Goal: Transaction & Acquisition: Book appointment/travel/reservation

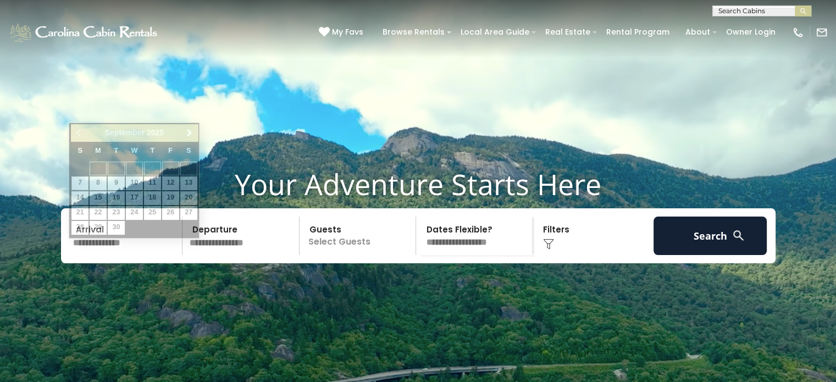
click at [134, 255] on input "text" at bounding box center [126, 236] width 114 height 38
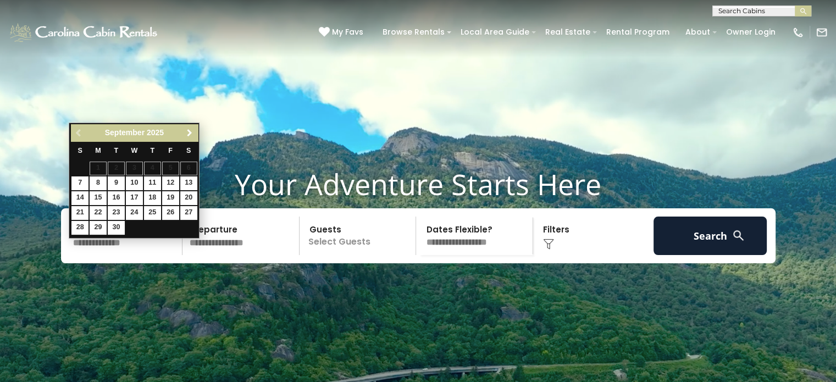
click at [191, 131] on span "Next" at bounding box center [189, 133] width 9 height 9
click at [174, 184] on link "10" at bounding box center [170, 183] width 17 height 14
type input "********"
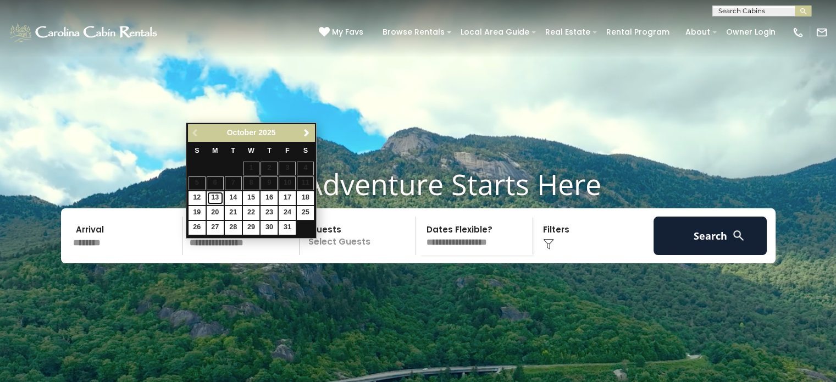
click at [214, 198] on link "13" at bounding box center [215, 198] width 17 height 14
type input "********"
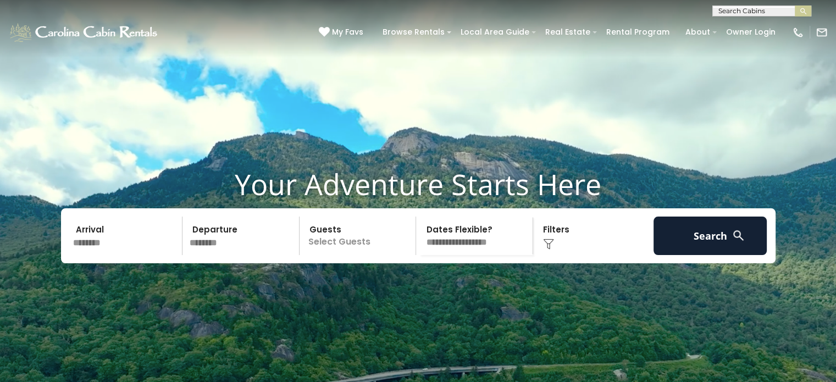
click at [352, 255] on p "Select Guests" at bounding box center [359, 236] width 113 height 38
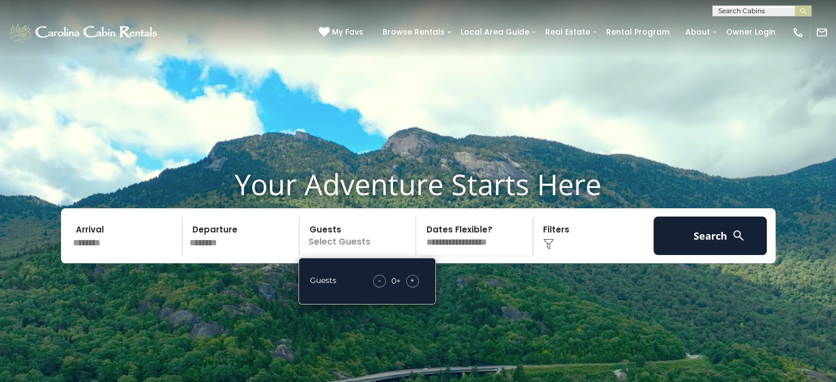
click at [416, 287] on div "+" at bounding box center [412, 281] width 13 height 13
click at [479, 255] on select "**********" at bounding box center [475, 236] width 113 height 38
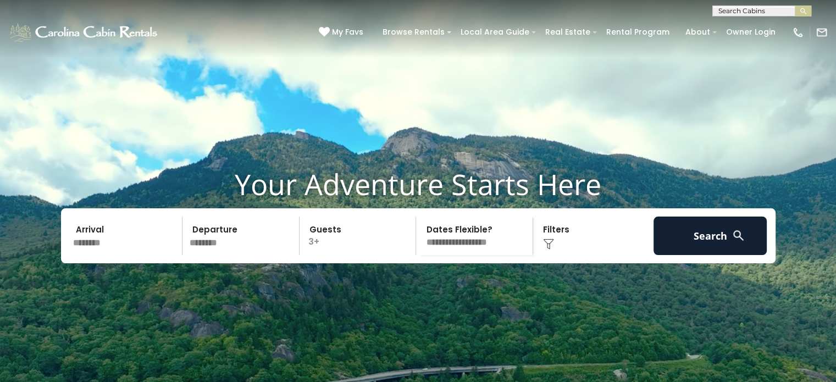
select select "*"
click at [419, 237] on select "**********" at bounding box center [475, 236] width 113 height 38
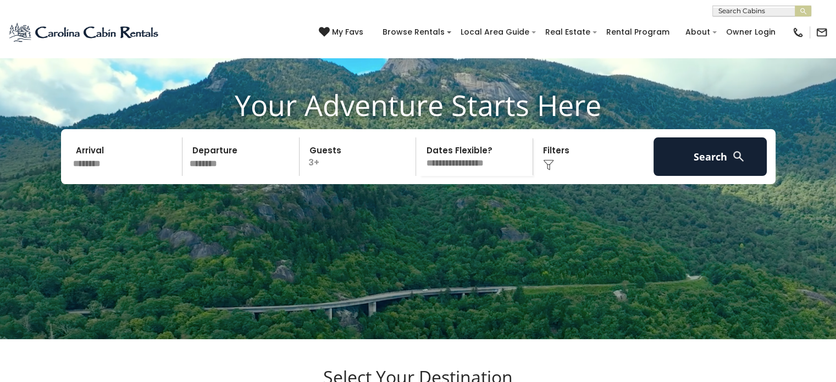
scroll to position [75, 0]
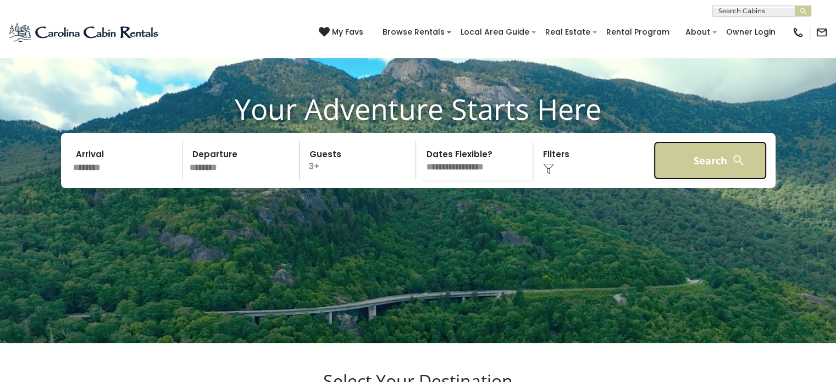
click at [719, 176] on button "Search" at bounding box center [711, 160] width 114 height 38
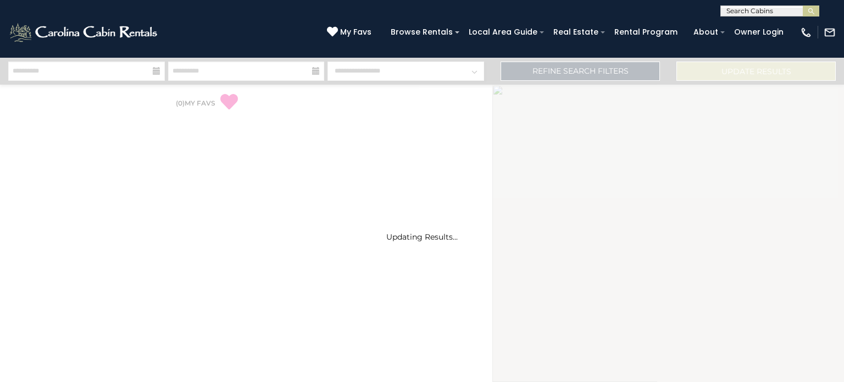
select select "*"
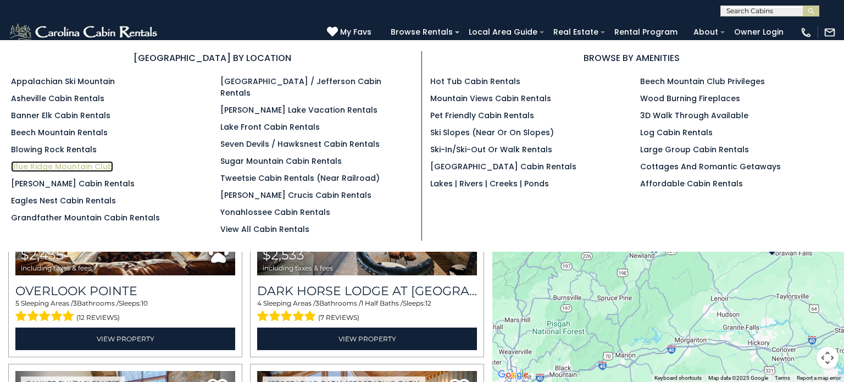
click at [103, 164] on link "Blue Ridge Mountain Club" at bounding box center [62, 166] width 102 height 11
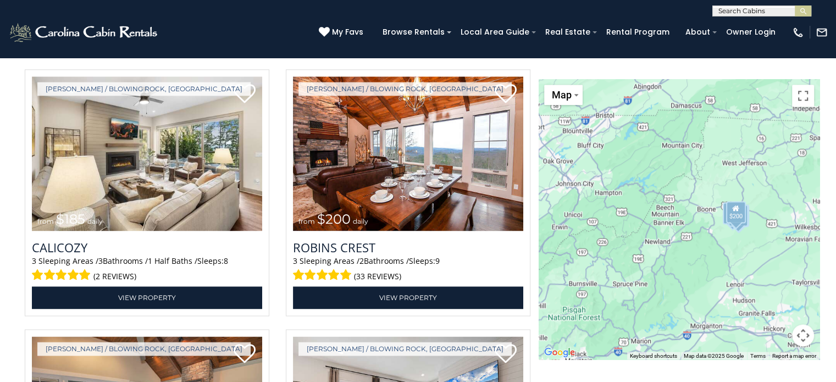
scroll to position [1455, 0]
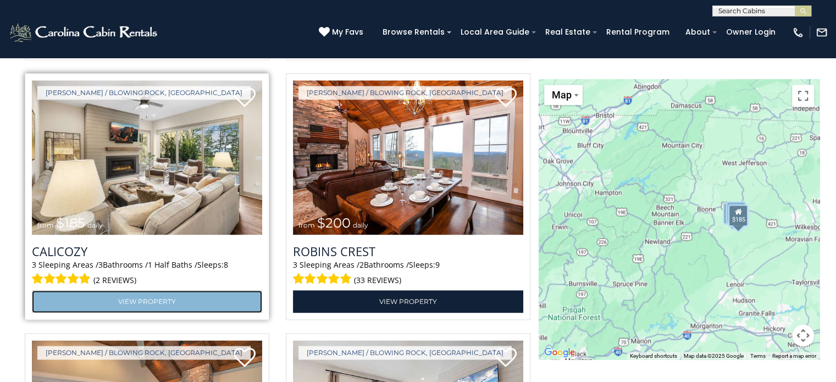
click at [126, 305] on link "View Property" at bounding box center [147, 301] width 230 height 23
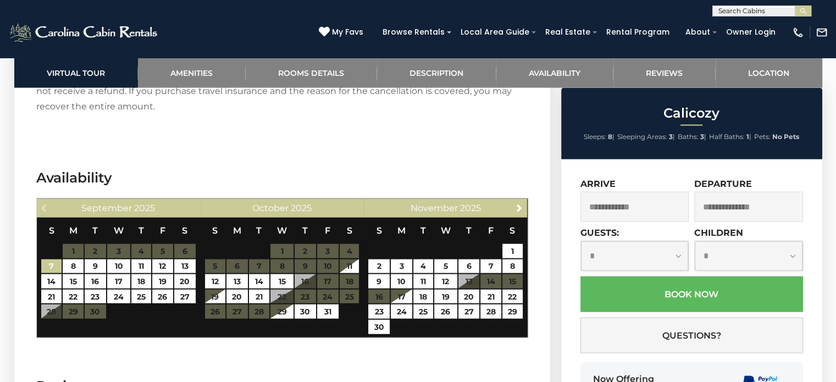
scroll to position [2457, 0]
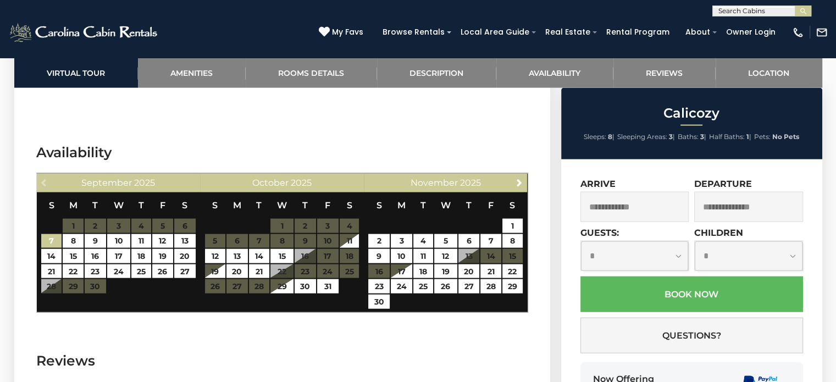
click at [588, 215] on input "text" at bounding box center [634, 207] width 109 height 30
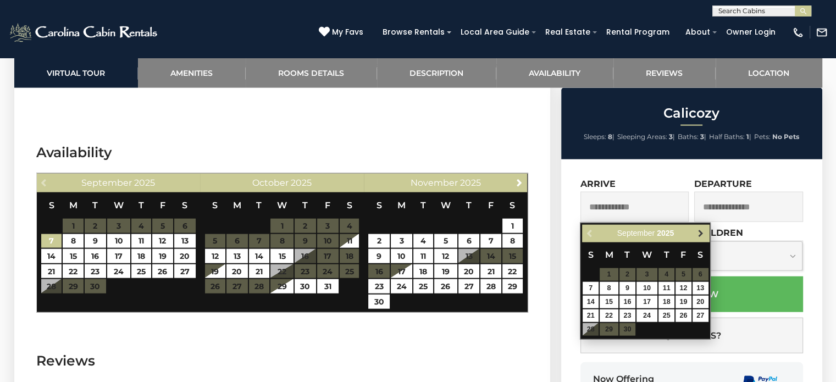
click at [700, 234] on span "Next" at bounding box center [700, 233] width 9 height 9
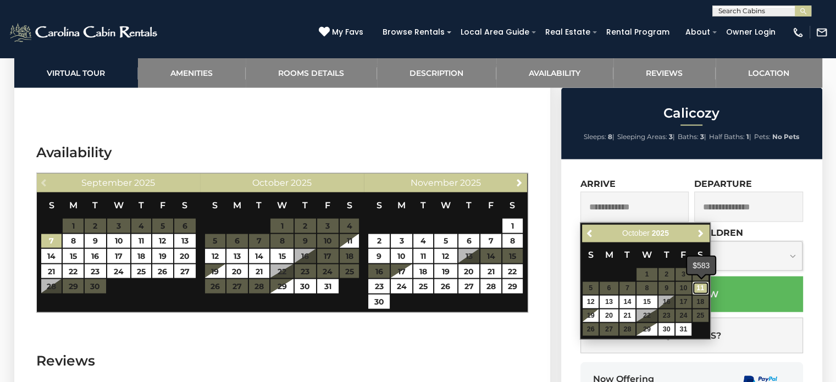
click at [697, 290] on link "11" at bounding box center [701, 288] width 16 height 13
type input "**********"
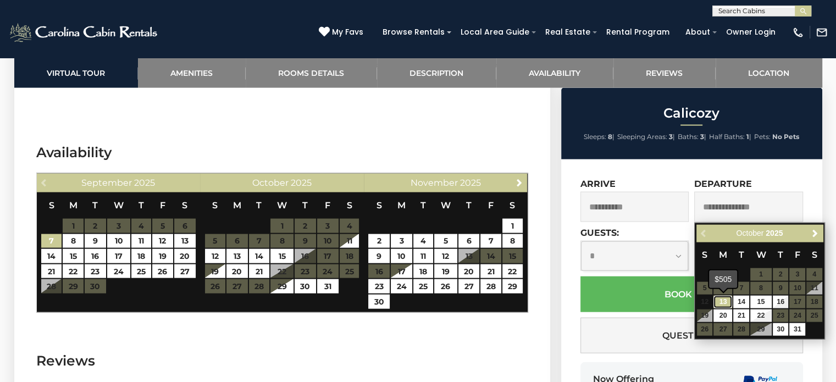
click at [724, 303] on link "13" at bounding box center [722, 302] width 19 height 13
type input "**********"
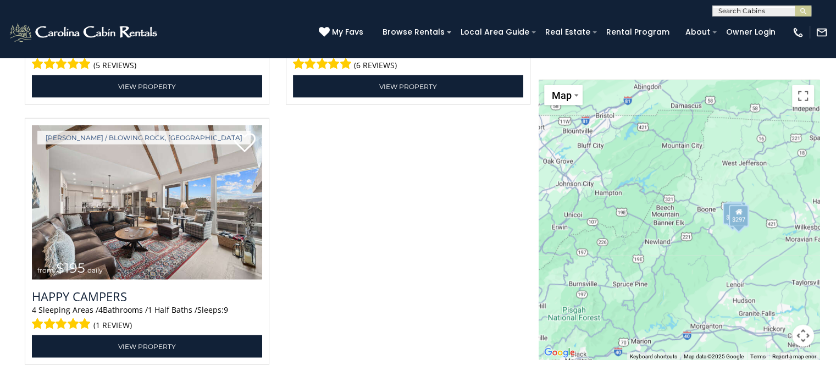
scroll to position [2445, 0]
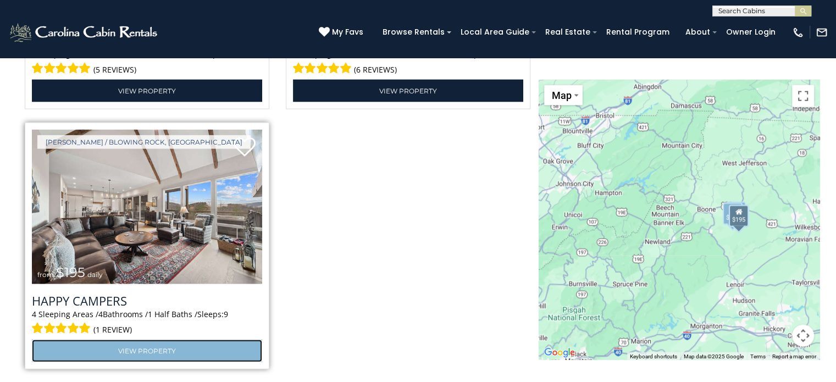
click at [175, 342] on link "View Property" at bounding box center [147, 351] width 230 height 23
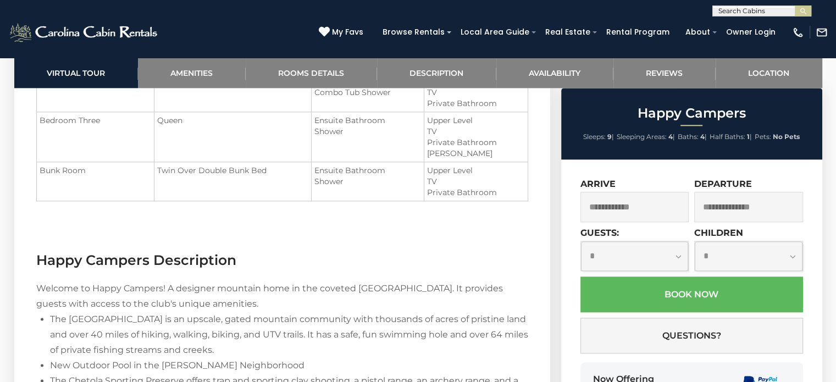
scroll to position [1361, 0]
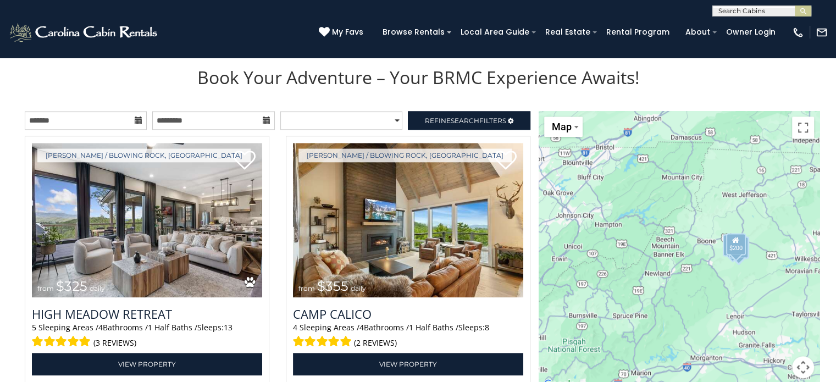
scroll to position [1148, 0]
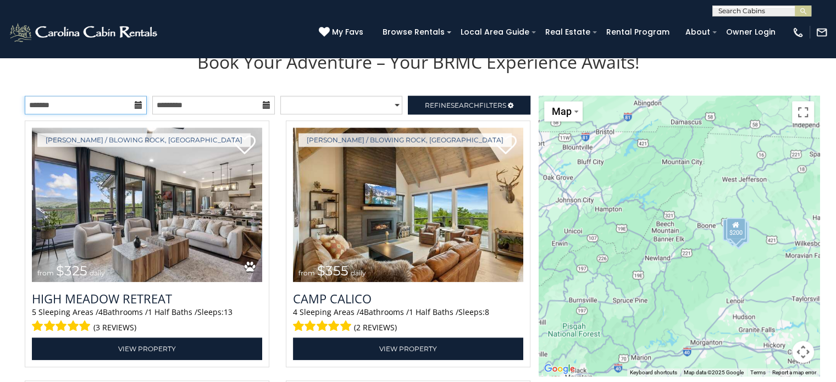
click at [65, 107] on input "text" at bounding box center [86, 105] width 122 height 19
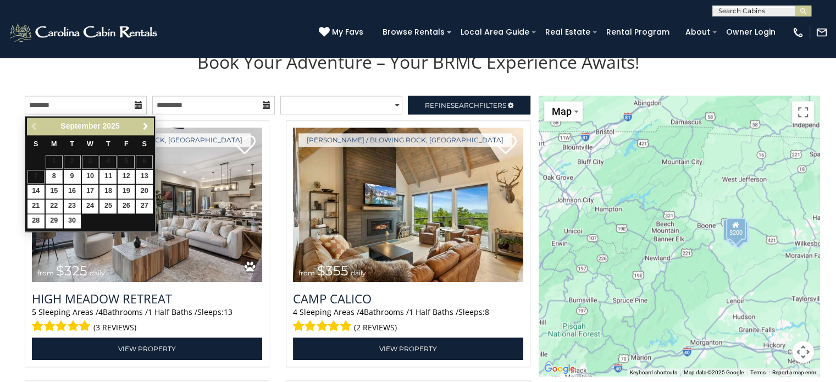
click at [148, 127] on span "Next" at bounding box center [145, 126] width 9 height 9
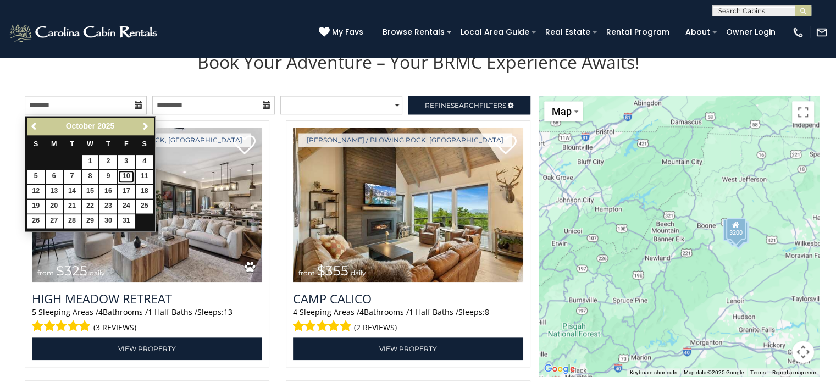
click at [126, 175] on link "10" at bounding box center [126, 177] width 17 height 14
type input "**********"
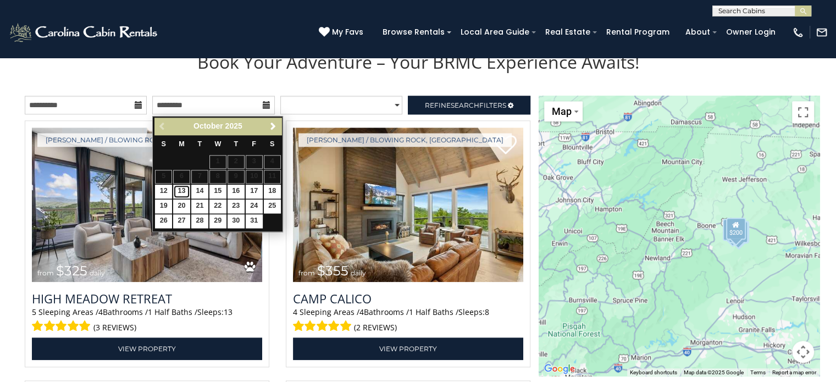
click at [184, 194] on link "13" at bounding box center [181, 192] width 17 height 14
type input "**********"
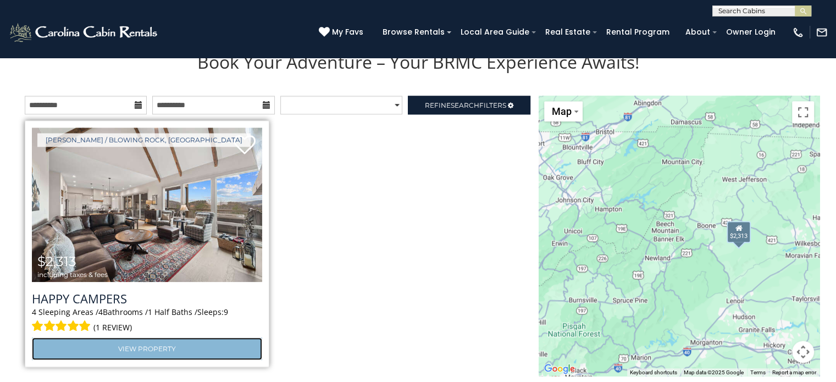
click at [200, 348] on link "View Property" at bounding box center [147, 348] width 230 height 23
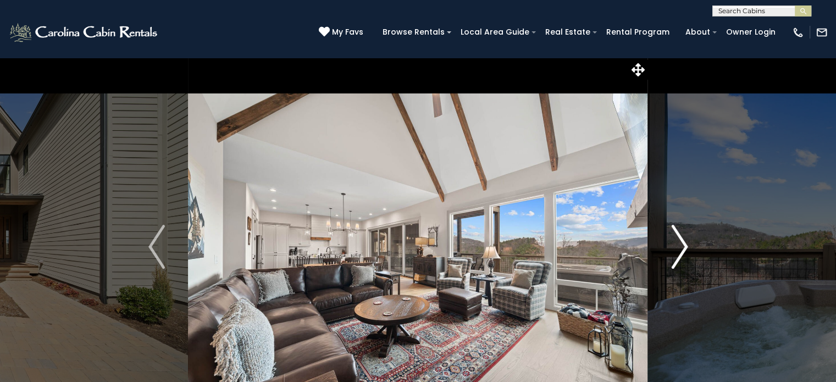
click at [684, 239] on img "Next" at bounding box center [679, 247] width 16 height 44
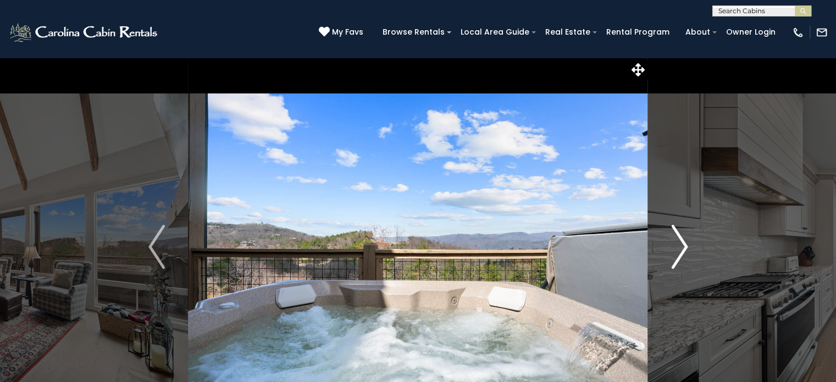
click at [684, 239] on img "Next" at bounding box center [679, 247] width 16 height 44
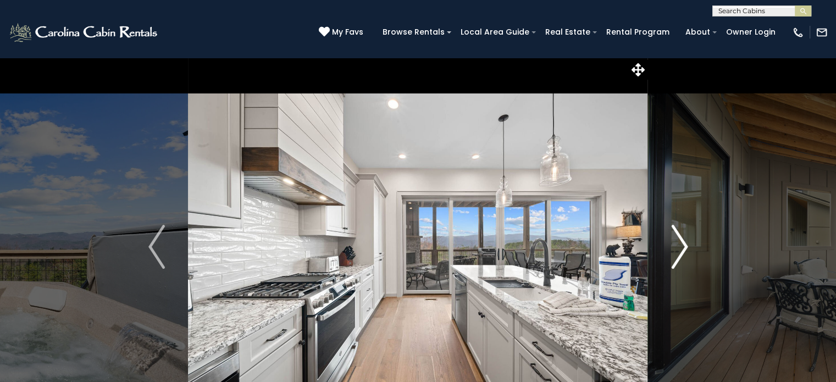
click at [684, 239] on img "Next" at bounding box center [679, 247] width 16 height 44
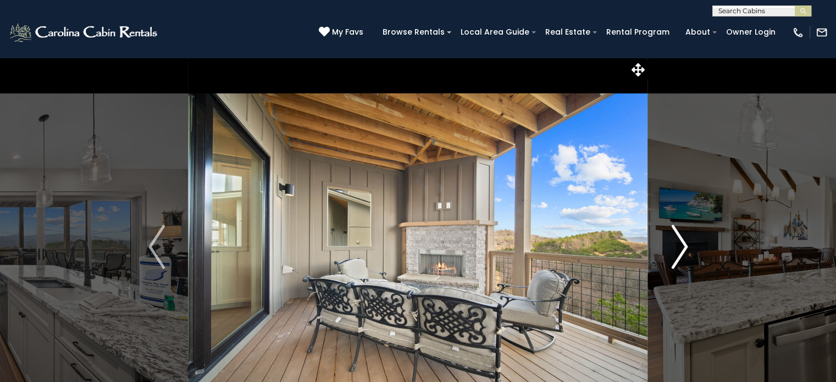
click at [684, 239] on img "Next" at bounding box center [679, 247] width 16 height 44
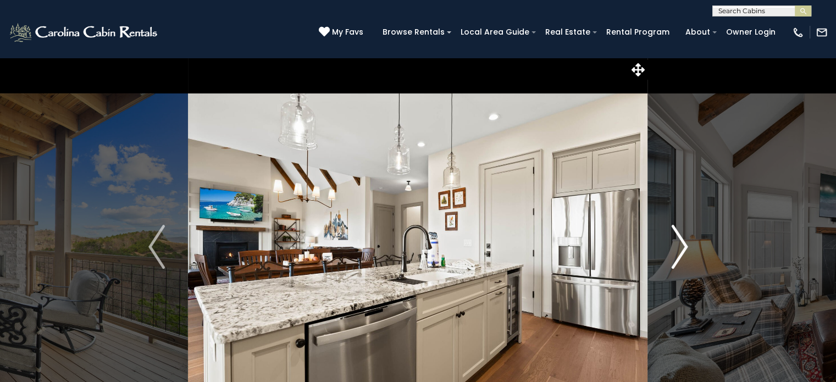
click at [684, 239] on img "Next" at bounding box center [679, 247] width 16 height 44
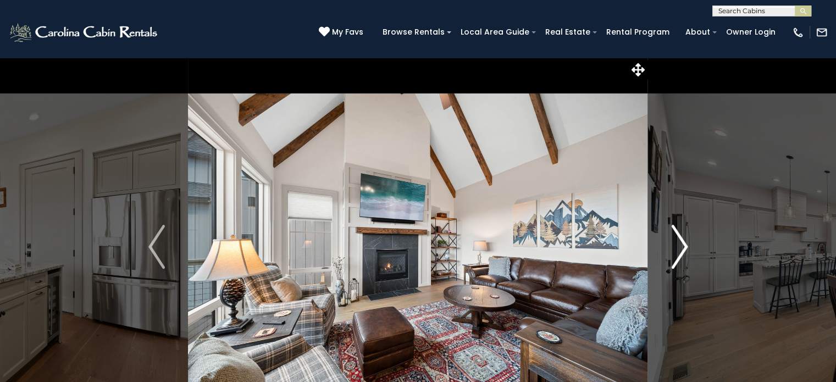
click at [684, 239] on img "Next" at bounding box center [679, 247] width 16 height 44
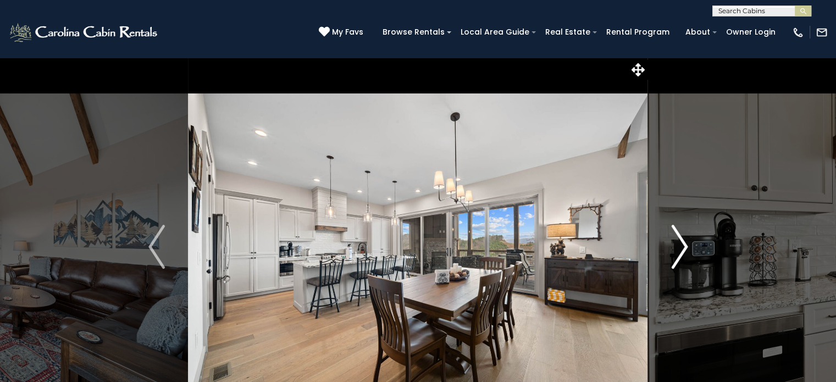
click at [684, 239] on img "Next" at bounding box center [679, 247] width 16 height 44
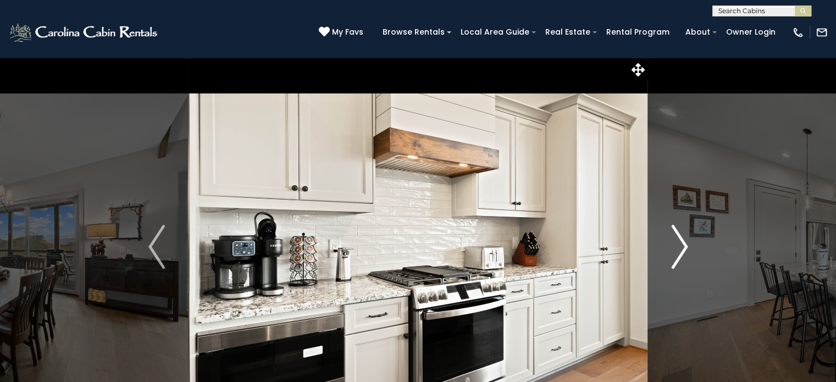
click at [684, 239] on img "Next" at bounding box center [679, 247] width 16 height 44
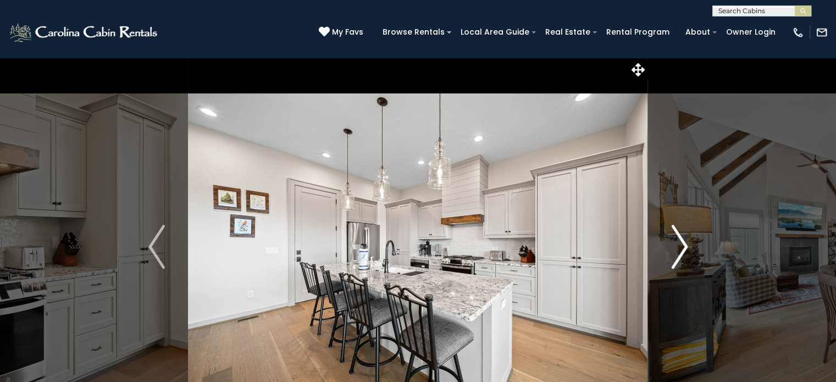
click at [684, 239] on img "Next" at bounding box center [679, 247] width 16 height 44
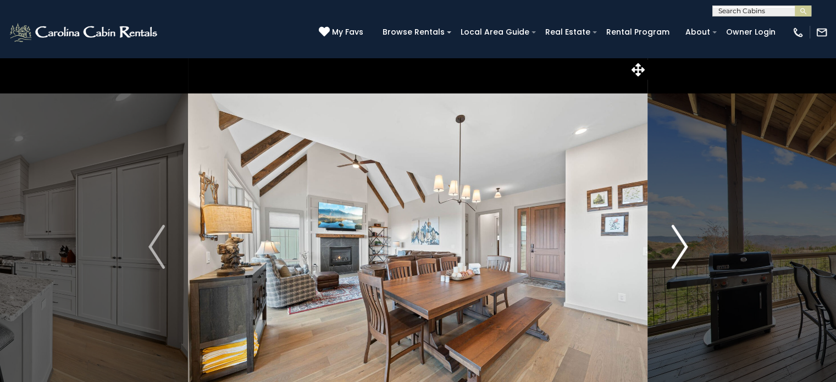
click at [684, 239] on img "Next" at bounding box center [679, 247] width 16 height 44
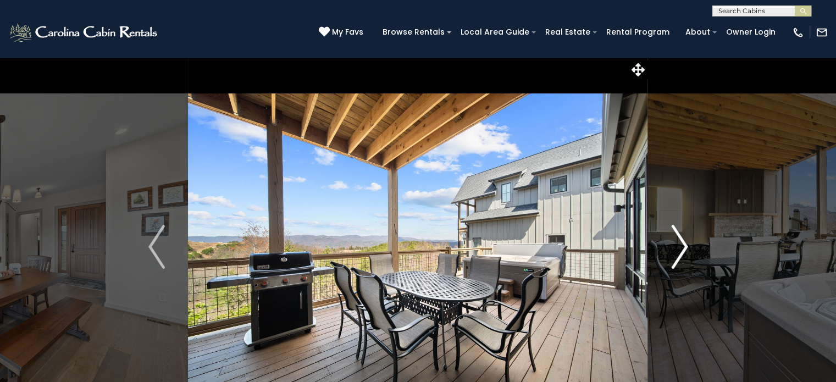
click at [684, 239] on img "Next" at bounding box center [679, 247] width 16 height 44
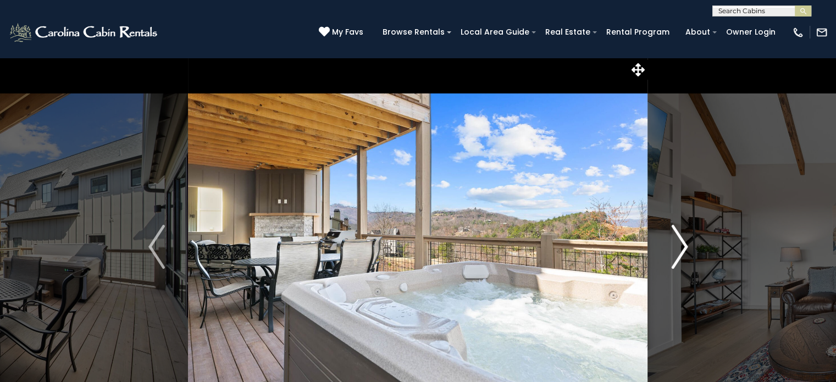
click at [684, 239] on img "Next" at bounding box center [679, 247] width 16 height 44
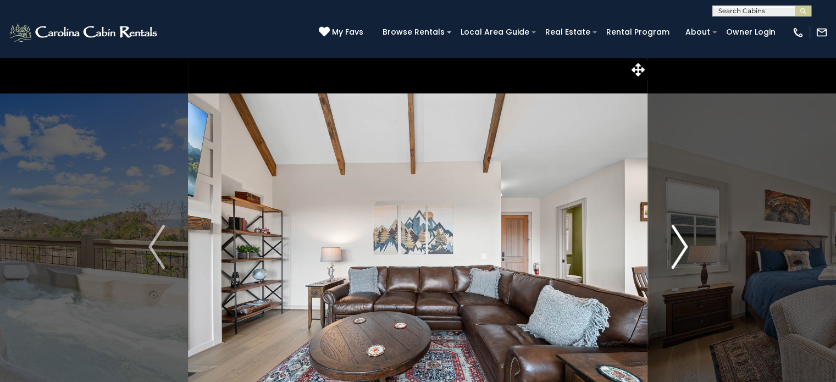
click at [684, 239] on img "Next" at bounding box center [679, 247] width 16 height 44
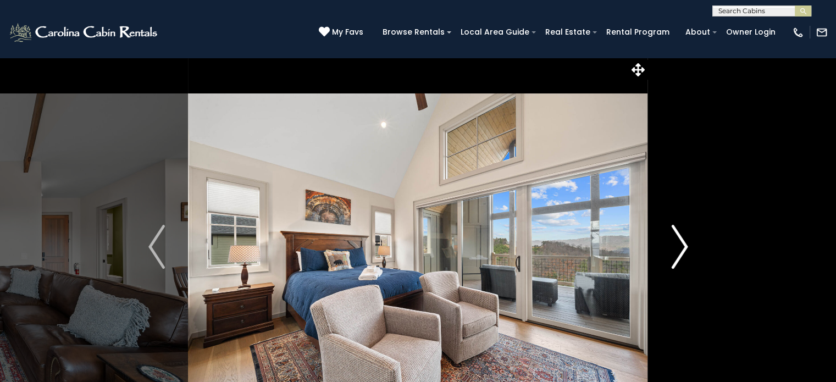
click at [684, 239] on img "Next" at bounding box center [679, 247] width 16 height 44
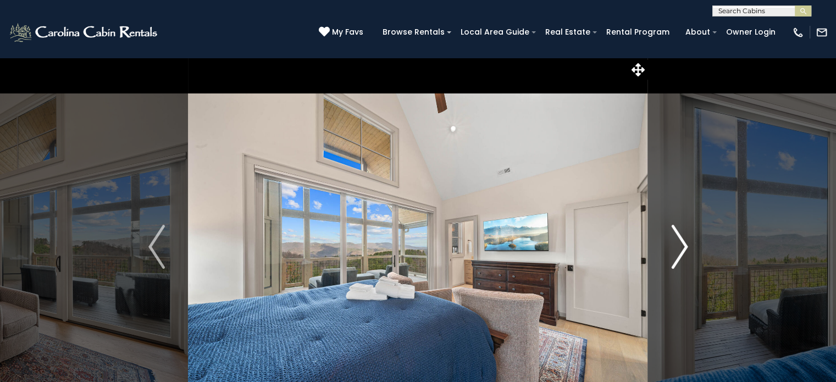
click at [684, 239] on img "Next" at bounding box center [679, 247] width 16 height 44
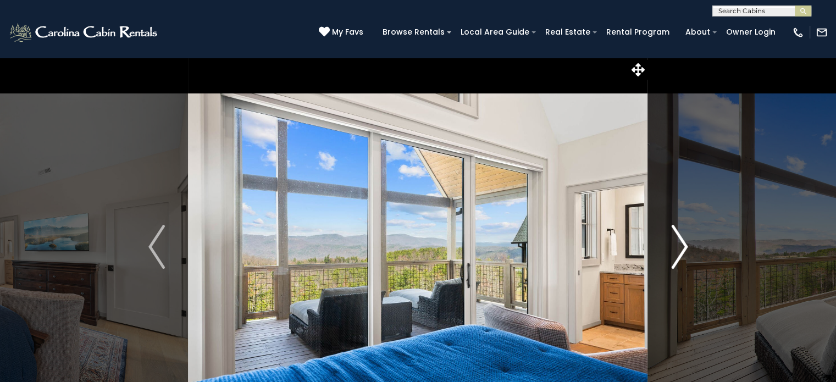
click at [684, 239] on img "Next" at bounding box center [679, 247] width 16 height 44
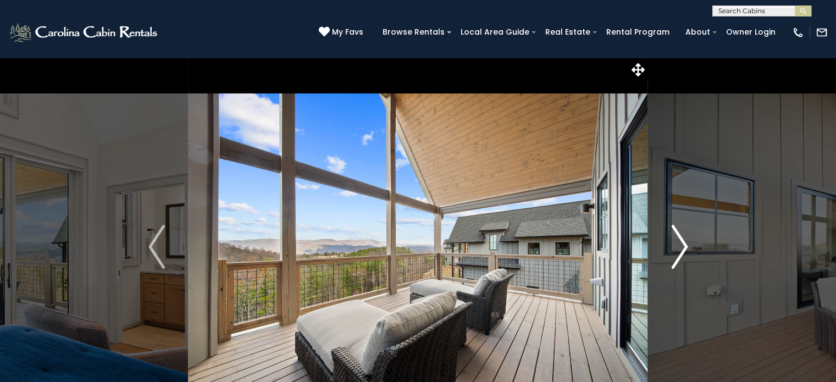
click at [684, 239] on img "Next" at bounding box center [679, 247] width 16 height 44
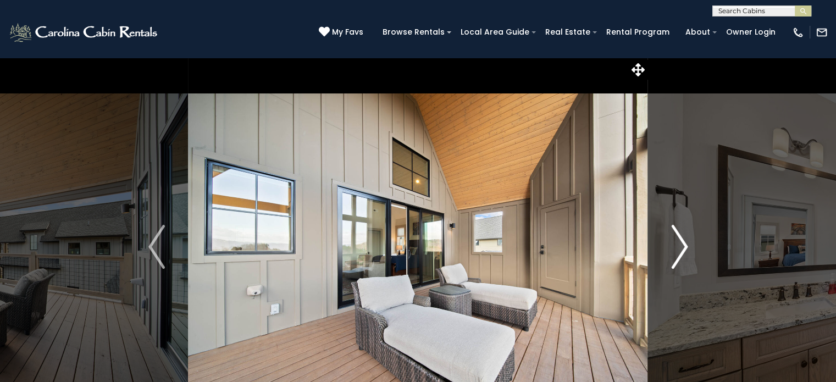
click at [684, 239] on img "Next" at bounding box center [679, 247] width 16 height 44
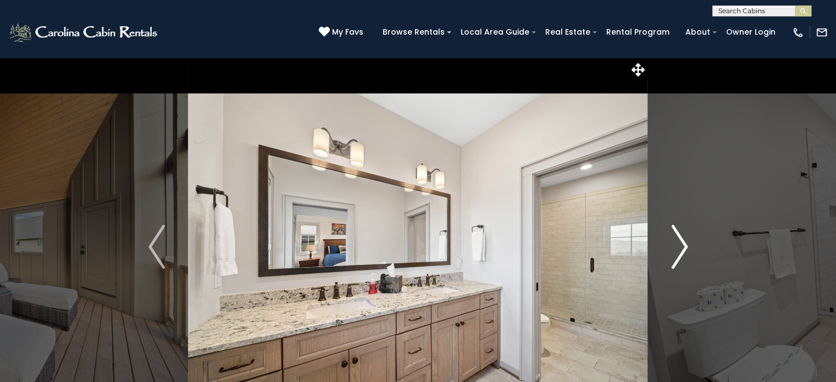
click at [684, 239] on img "Next" at bounding box center [679, 247] width 16 height 44
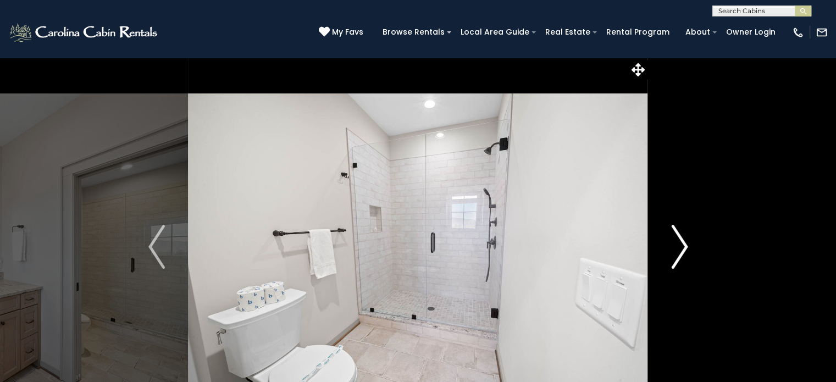
click at [684, 239] on img "Next" at bounding box center [679, 247] width 16 height 44
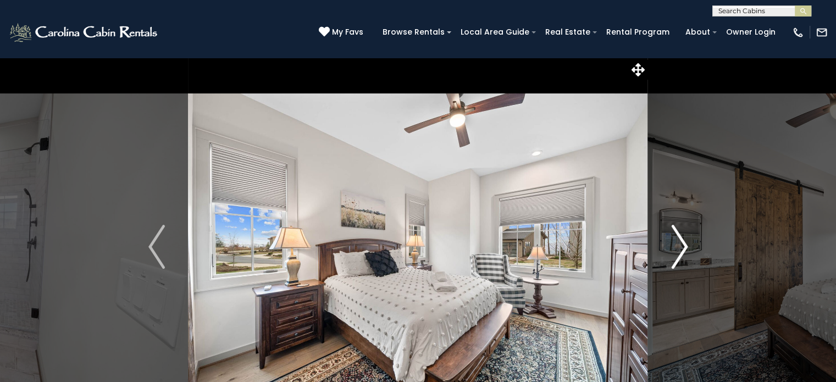
click at [684, 239] on img "Next" at bounding box center [679, 247] width 16 height 44
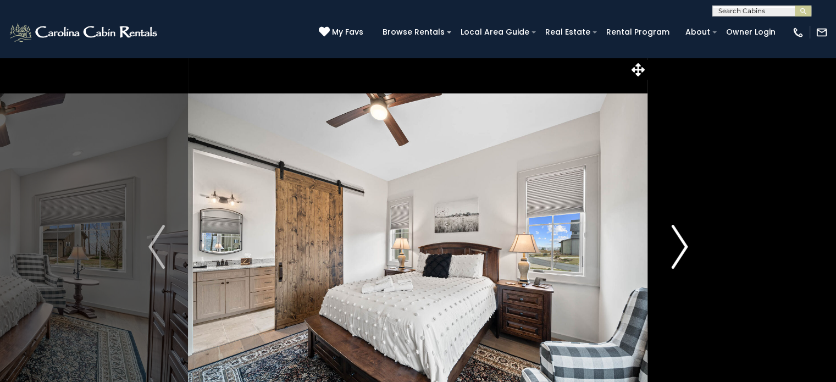
click at [684, 239] on img "Next" at bounding box center [679, 247] width 16 height 44
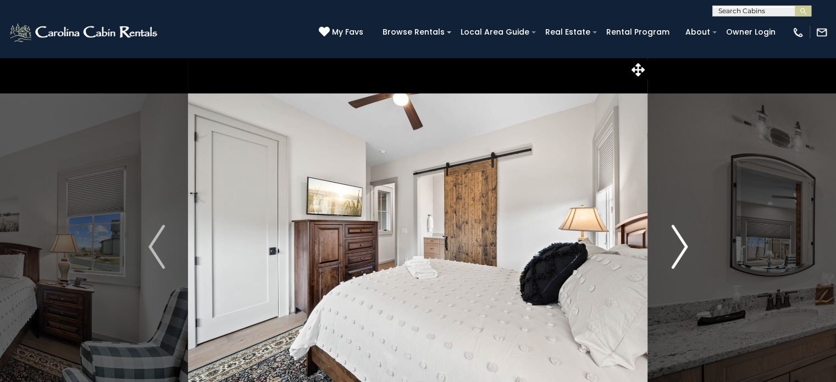
click at [684, 239] on img "Next" at bounding box center [679, 247] width 16 height 44
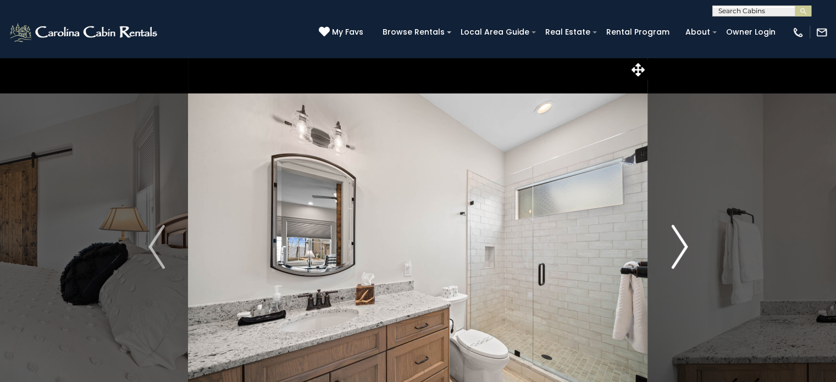
click at [684, 239] on img "Next" at bounding box center [679, 247] width 16 height 44
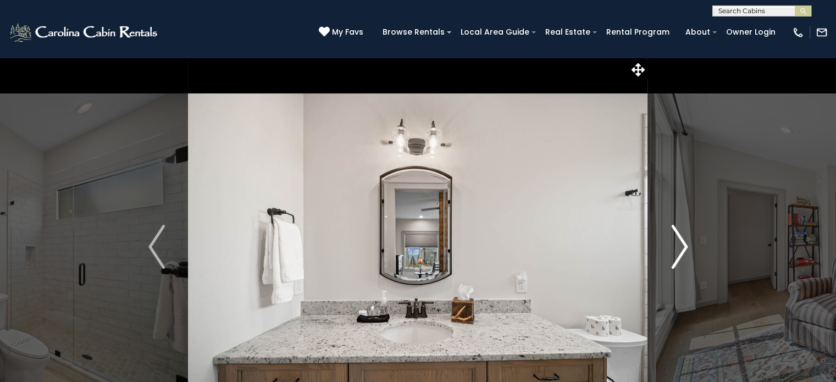
click at [684, 239] on img "Next" at bounding box center [679, 247] width 16 height 44
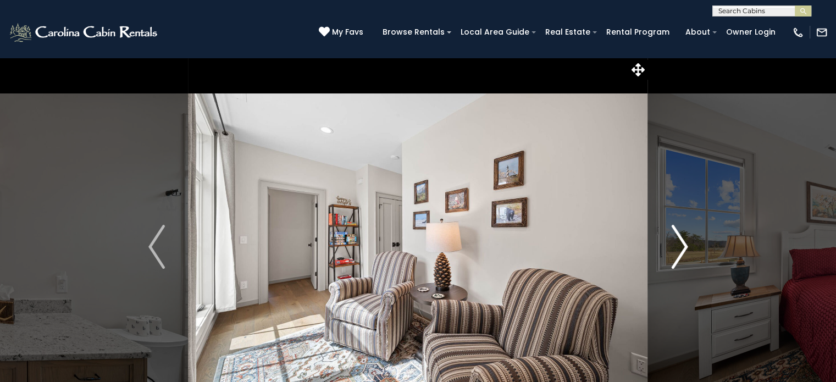
click at [684, 239] on img "Next" at bounding box center [679, 247] width 16 height 44
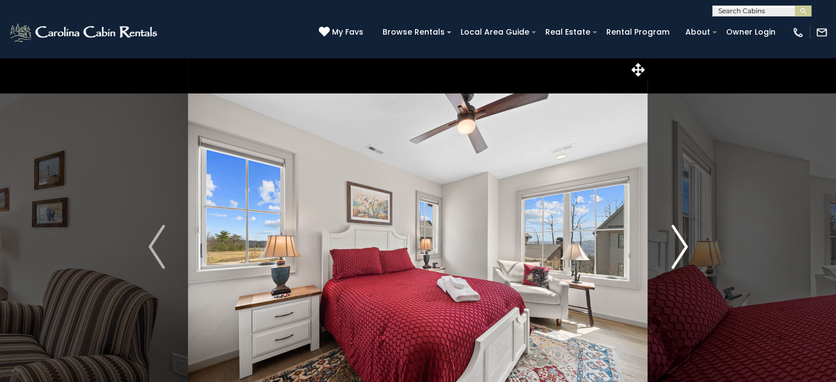
click at [684, 239] on img "Next" at bounding box center [679, 247] width 16 height 44
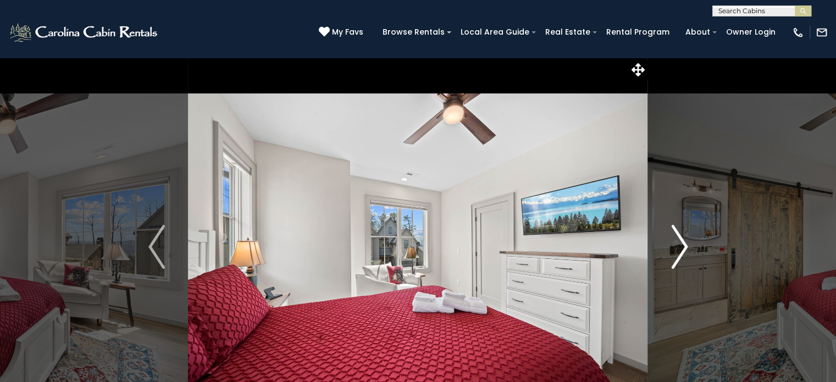
click at [684, 239] on img "Next" at bounding box center [679, 247] width 16 height 44
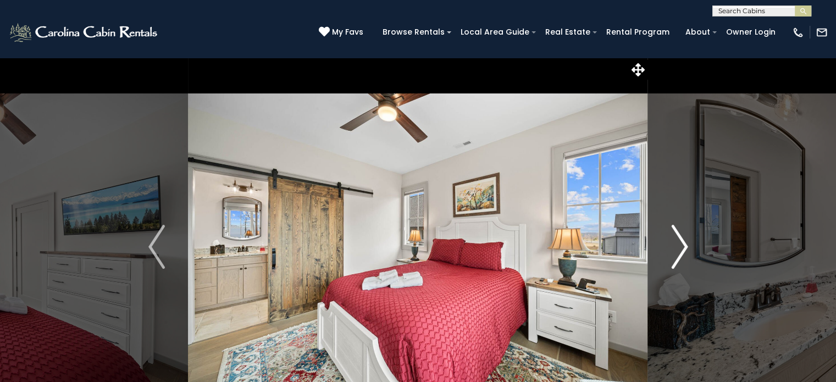
click at [684, 239] on img "Next" at bounding box center [679, 247] width 16 height 44
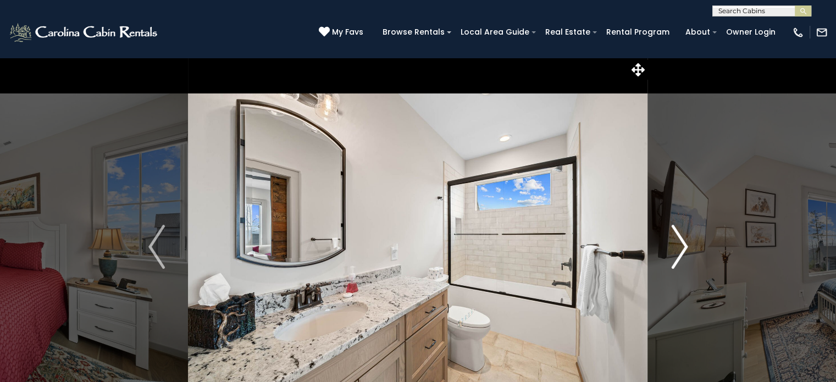
click at [684, 239] on img "Next" at bounding box center [679, 247] width 16 height 44
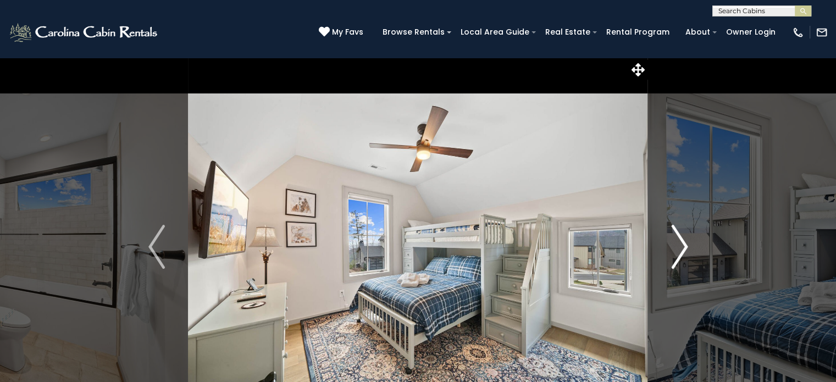
click at [684, 239] on img "Next" at bounding box center [679, 247] width 16 height 44
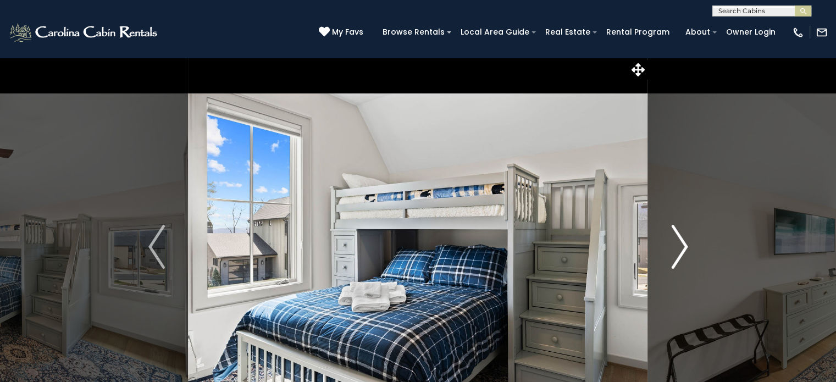
click at [684, 239] on img "Next" at bounding box center [679, 247] width 16 height 44
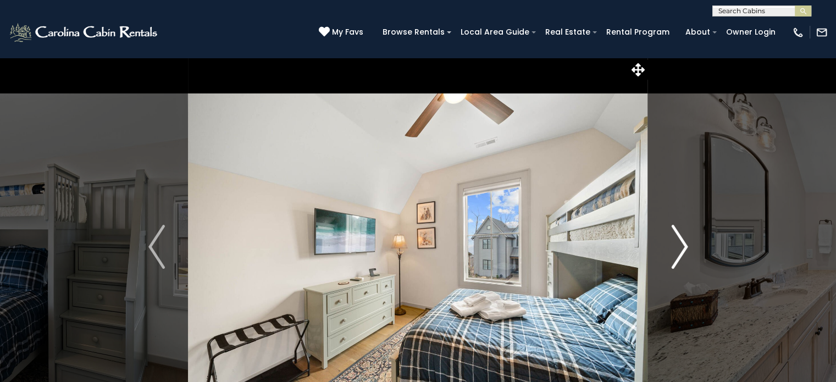
click at [684, 239] on img "Next" at bounding box center [679, 247] width 16 height 44
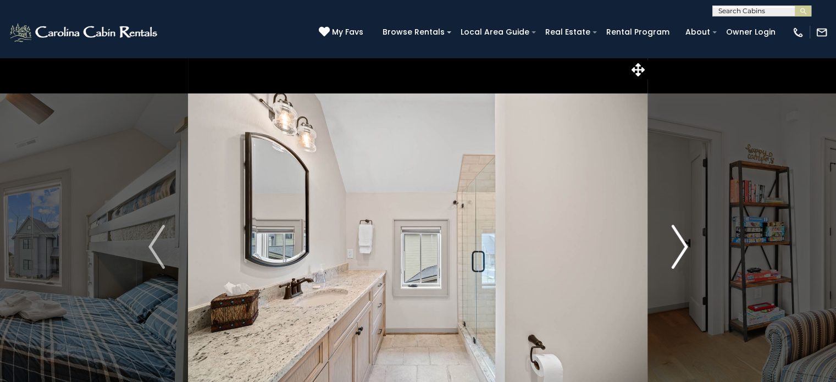
click at [684, 239] on img "Next" at bounding box center [679, 247] width 16 height 44
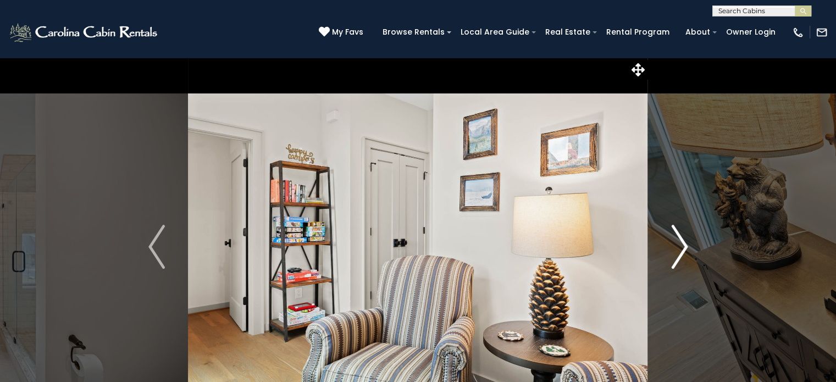
click at [684, 239] on img "Next" at bounding box center [679, 247] width 16 height 44
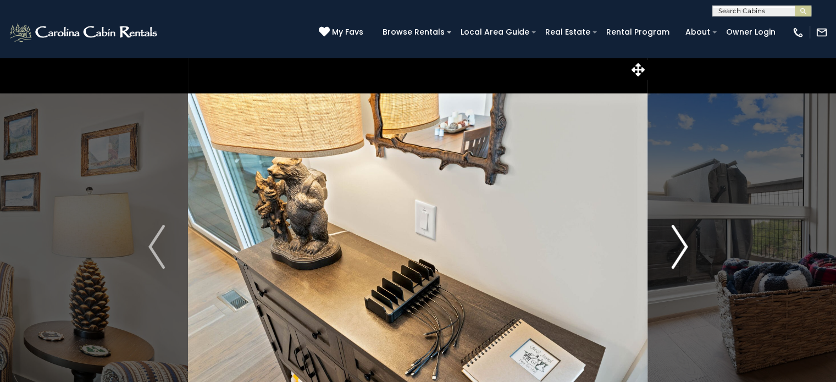
click at [684, 239] on img "Next" at bounding box center [679, 247] width 16 height 44
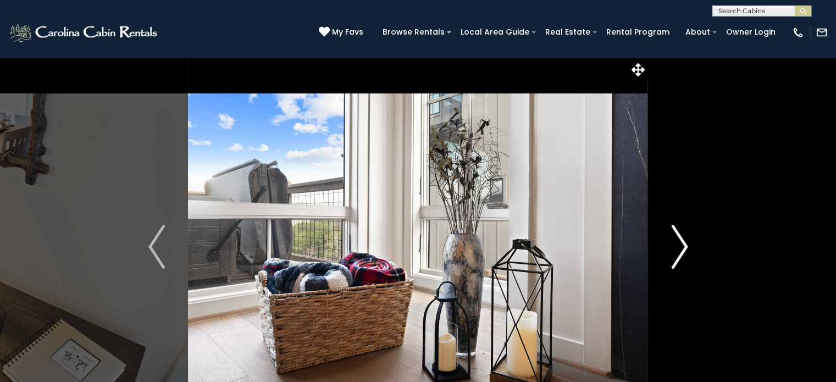
click at [684, 239] on img "Next" at bounding box center [679, 247] width 16 height 44
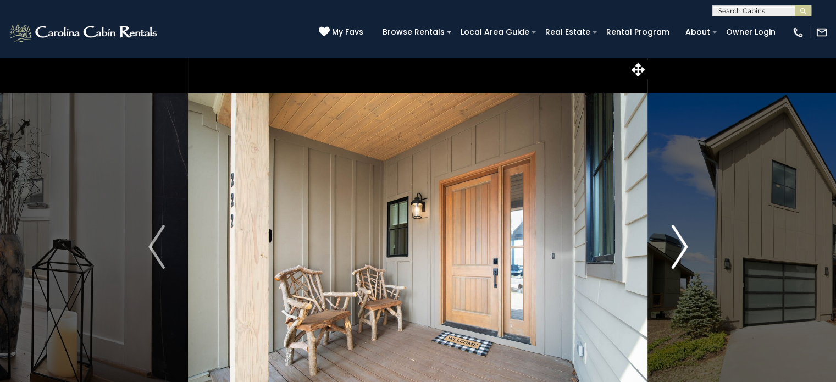
click at [684, 239] on img "Next" at bounding box center [679, 247] width 16 height 44
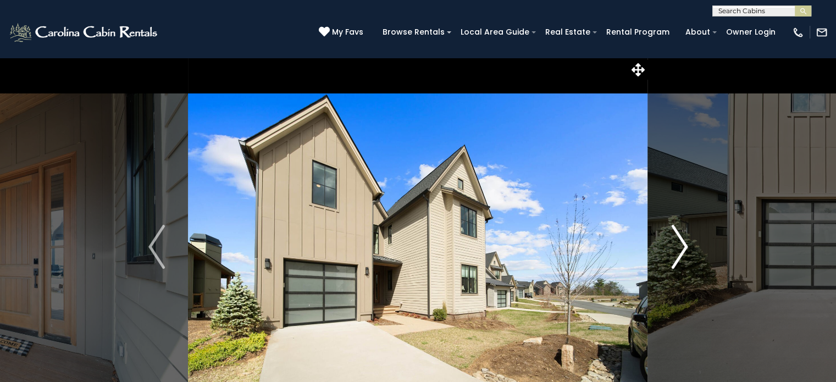
click at [684, 239] on img "Next" at bounding box center [679, 247] width 16 height 44
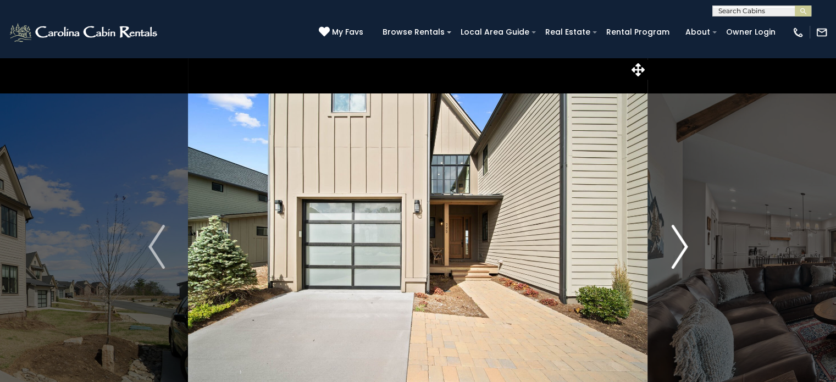
click at [684, 239] on img "Next" at bounding box center [679, 247] width 16 height 44
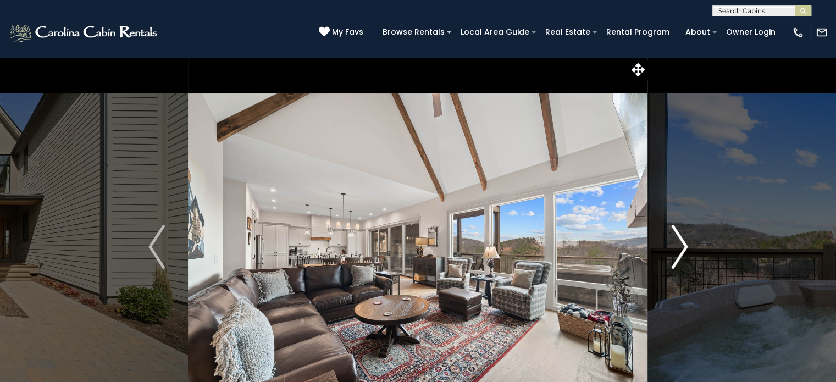
click at [684, 239] on img "Next" at bounding box center [679, 247] width 16 height 44
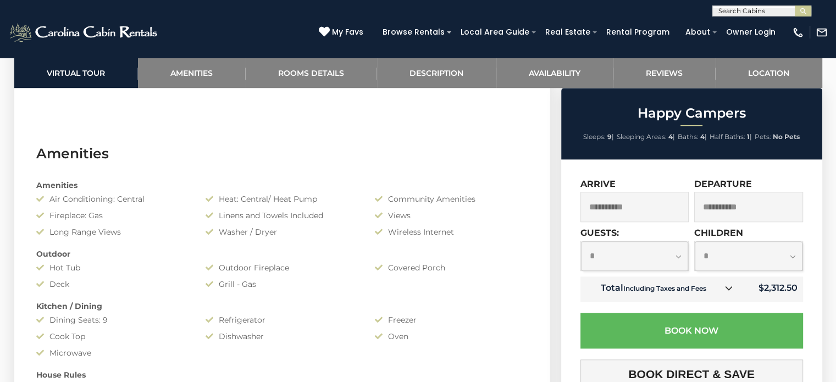
scroll to position [834, 0]
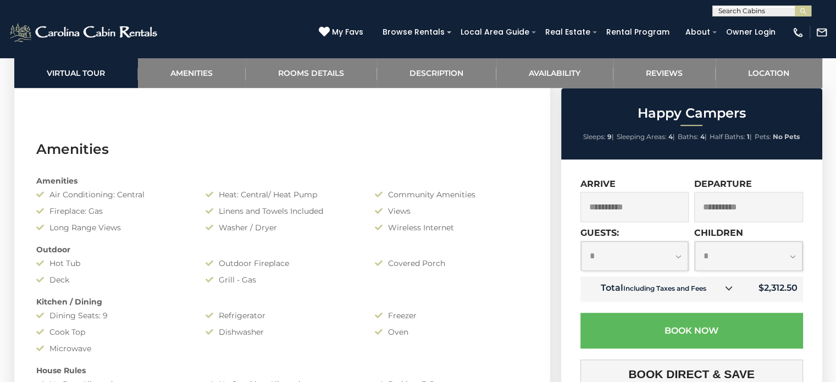
click at [680, 250] on select "**********" at bounding box center [635, 255] width 108 height 29
click at [581, 242] on select "**********" at bounding box center [635, 255] width 108 height 29
click at [623, 258] on select "**********" at bounding box center [635, 255] width 108 height 29
select select "*"
click at [581, 242] on select "**********" at bounding box center [635, 255] width 108 height 29
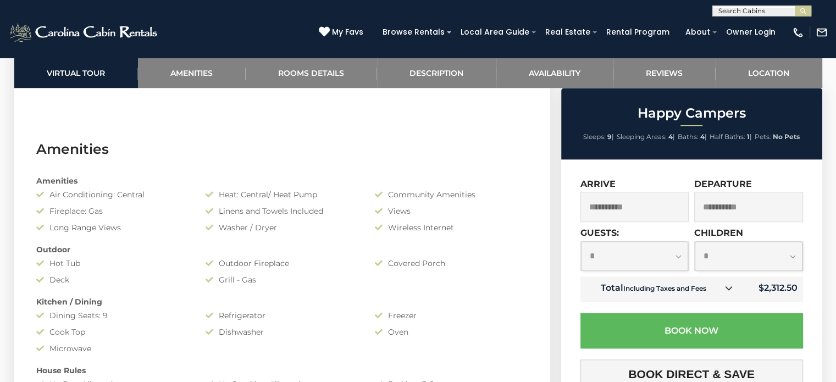
click at [721, 261] on select "**********" at bounding box center [749, 255] width 108 height 29
click at [695, 242] on select "**********" at bounding box center [749, 255] width 108 height 29
click at [733, 251] on select "**********" at bounding box center [749, 255] width 108 height 29
select select "*"
click at [695, 242] on select "**********" at bounding box center [749, 255] width 108 height 29
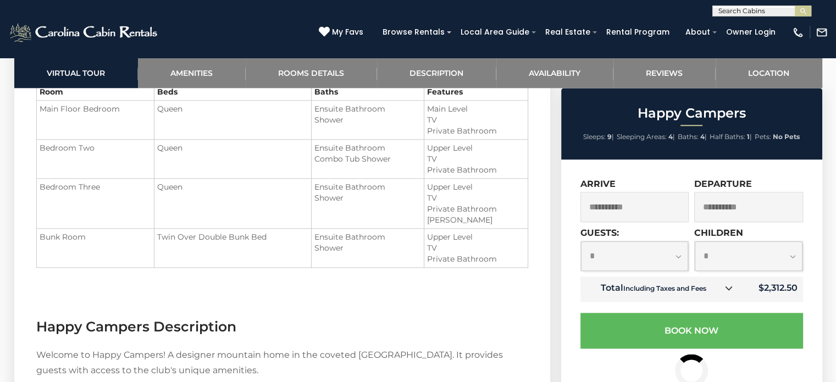
scroll to position [1347, 0]
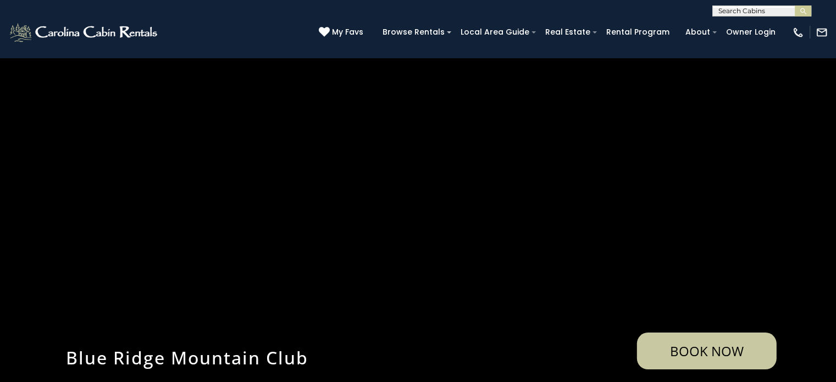
scroll to position [1148, 0]
